Goal: Transaction & Acquisition: Purchase product/service

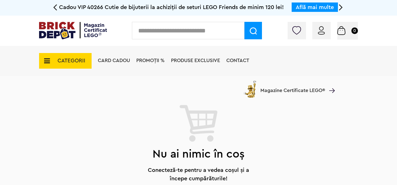
click at [148, 58] on span "PROMOȚII %" at bounding box center [150, 60] width 28 height 5
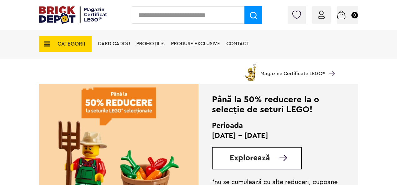
scroll to position [125, 0]
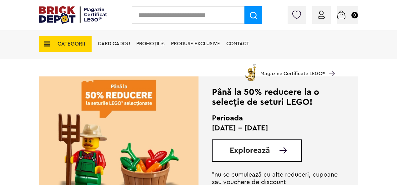
click at [229, 150] on div "Explorează" at bounding box center [257, 151] width 90 height 22
click at [247, 152] on span "Explorează" at bounding box center [250, 151] width 40 height 8
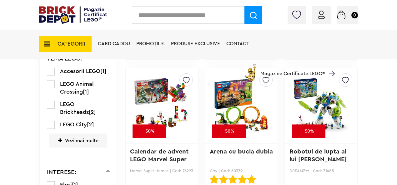
scroll to position [496, 0]
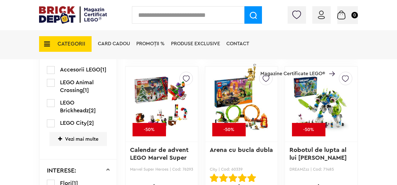
click at [83, 133] on span "Vezi mai multe" at bounding box center [77, 139] width 57 height 14
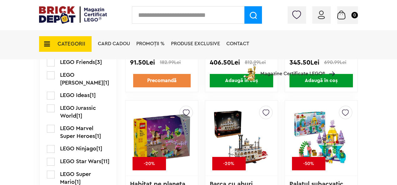
scroll to position [652, 0]
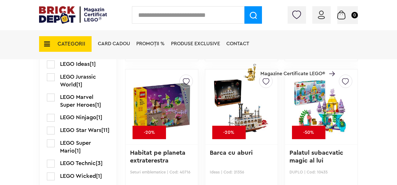
click at [83, 133] on span "LEGO Star Wars" at bounding box center [80, 130] width 41 height 6
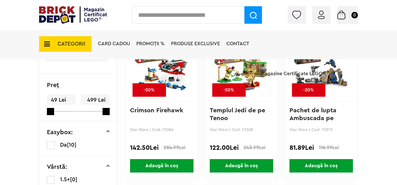
scroll to position [125, 0]
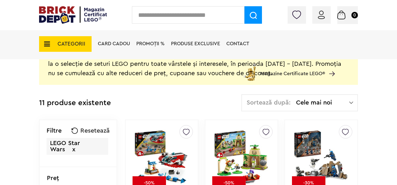
click at [72, 151] on span "x" at bounding box center [73, 149] width 3 height 6
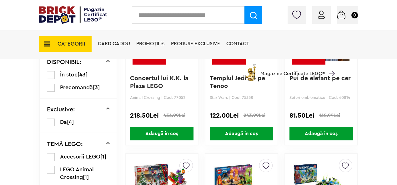
scroll to position [468, 0]
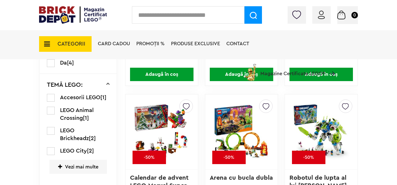
click at [82, 165] on span "Vezi mai multe" at bounding box center [77, 167] width 57 height 14
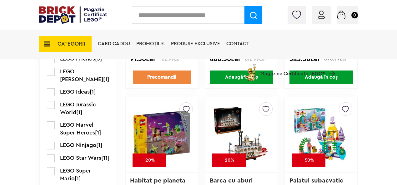
scroll to position [593, 0]
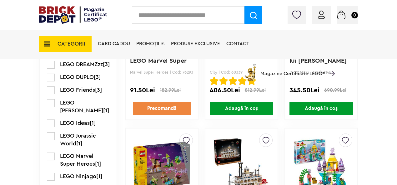
click at [74, 126] on span "LEGO Ideas" at bounding box center [75, 123] width 30 height 6
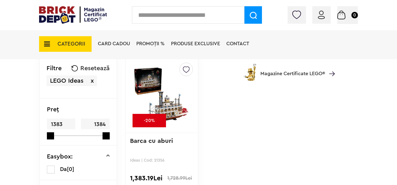
scroll to position [219, 0]
